Goal: Task Accomplishment & Management: Manage account settings

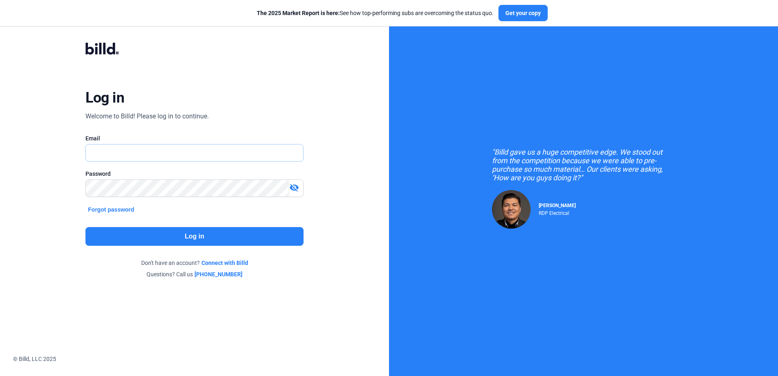
type input "[PERSON_NAME][EMAIL_ADDRESS][DOMAIN_NAME]"
click at [128, 234] on button "Log in" at bounding box center [194, 236] width 218 height 19
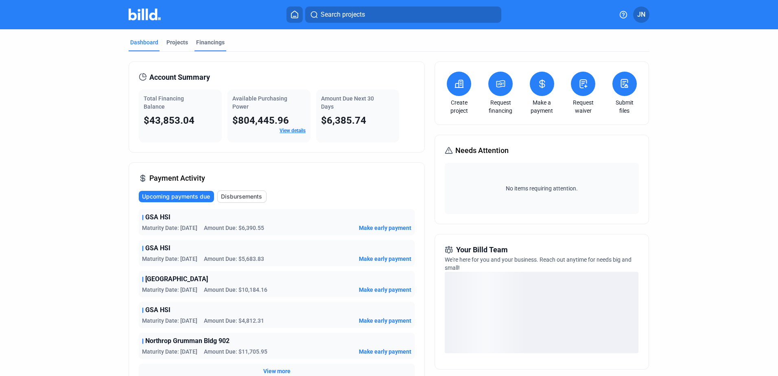
click at [207, 42] on div "Financings" at bounding box center [210, 42] width 28 height 8
